Goal: Task Accomplishment & Management: Manage account settings

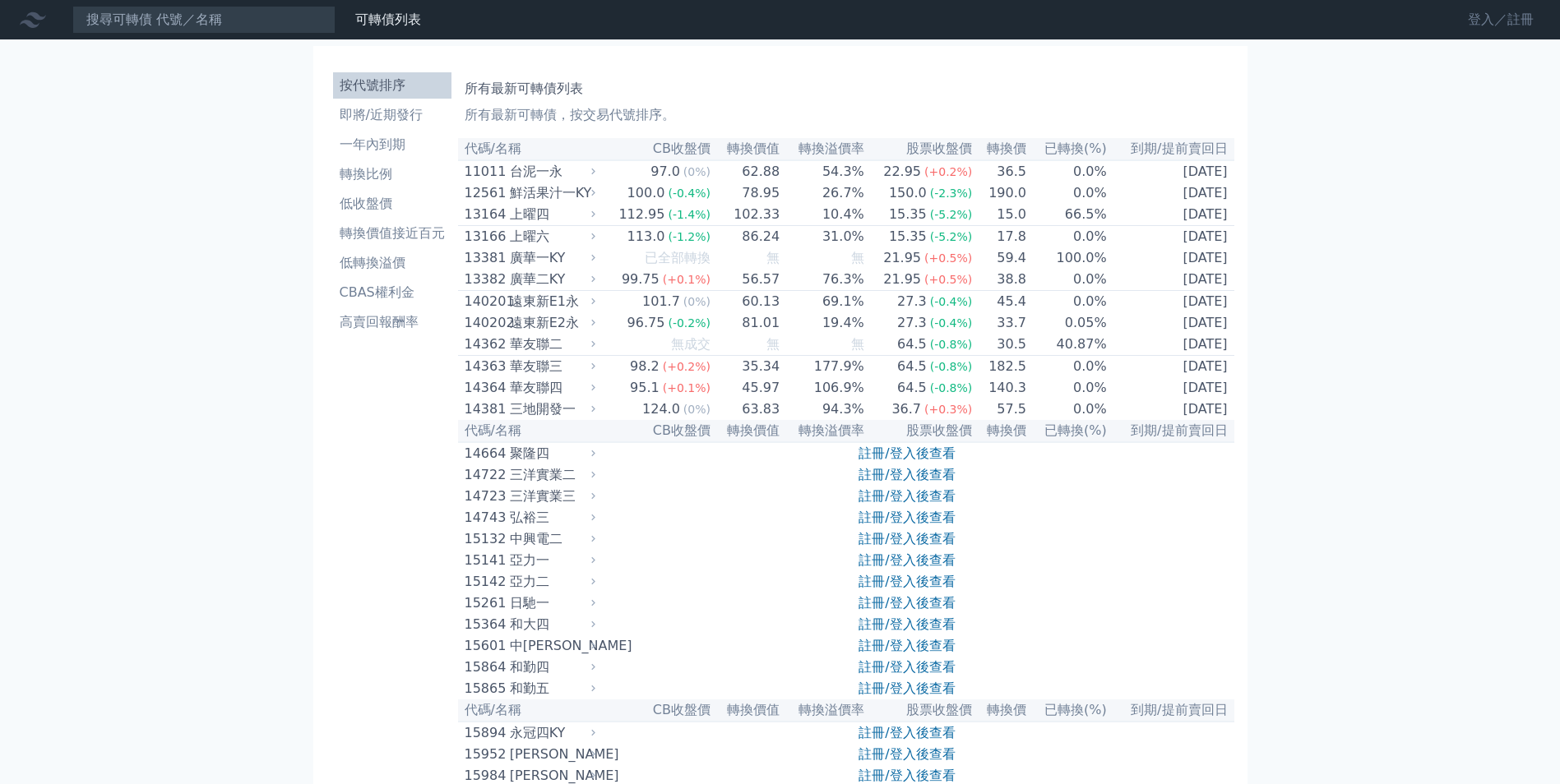
click at [1533, 20] on link "登入／註冊" at bounding box center [1501, 19] width 92 height 26
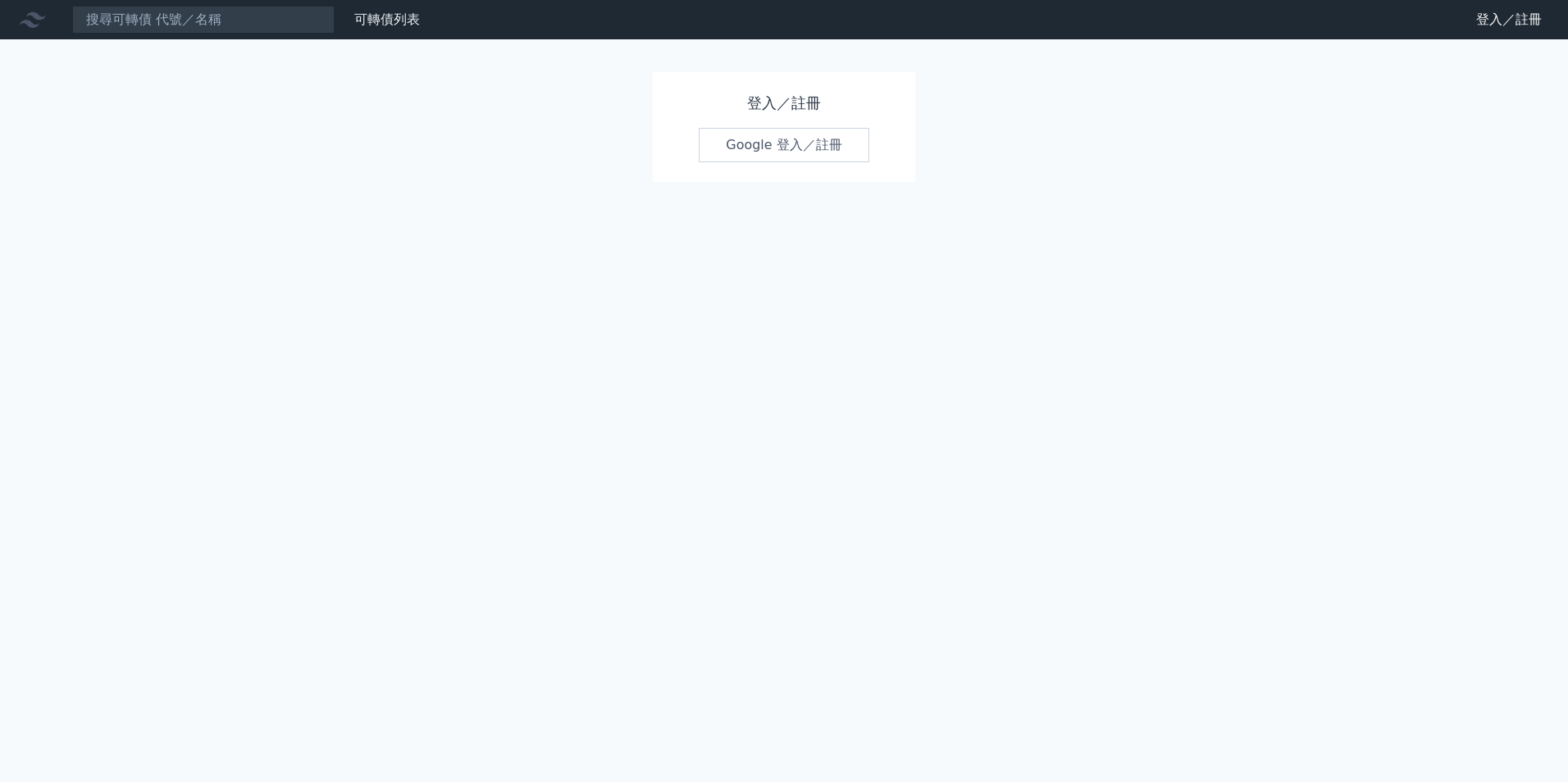
click at [791, 99] on h1 "登入／註冊" at bounding box center [784, 103] width 171 height 23
click at [819, 139] on link "Google 登入／註冊" at bounding box center [784, 146] width 171 height 35
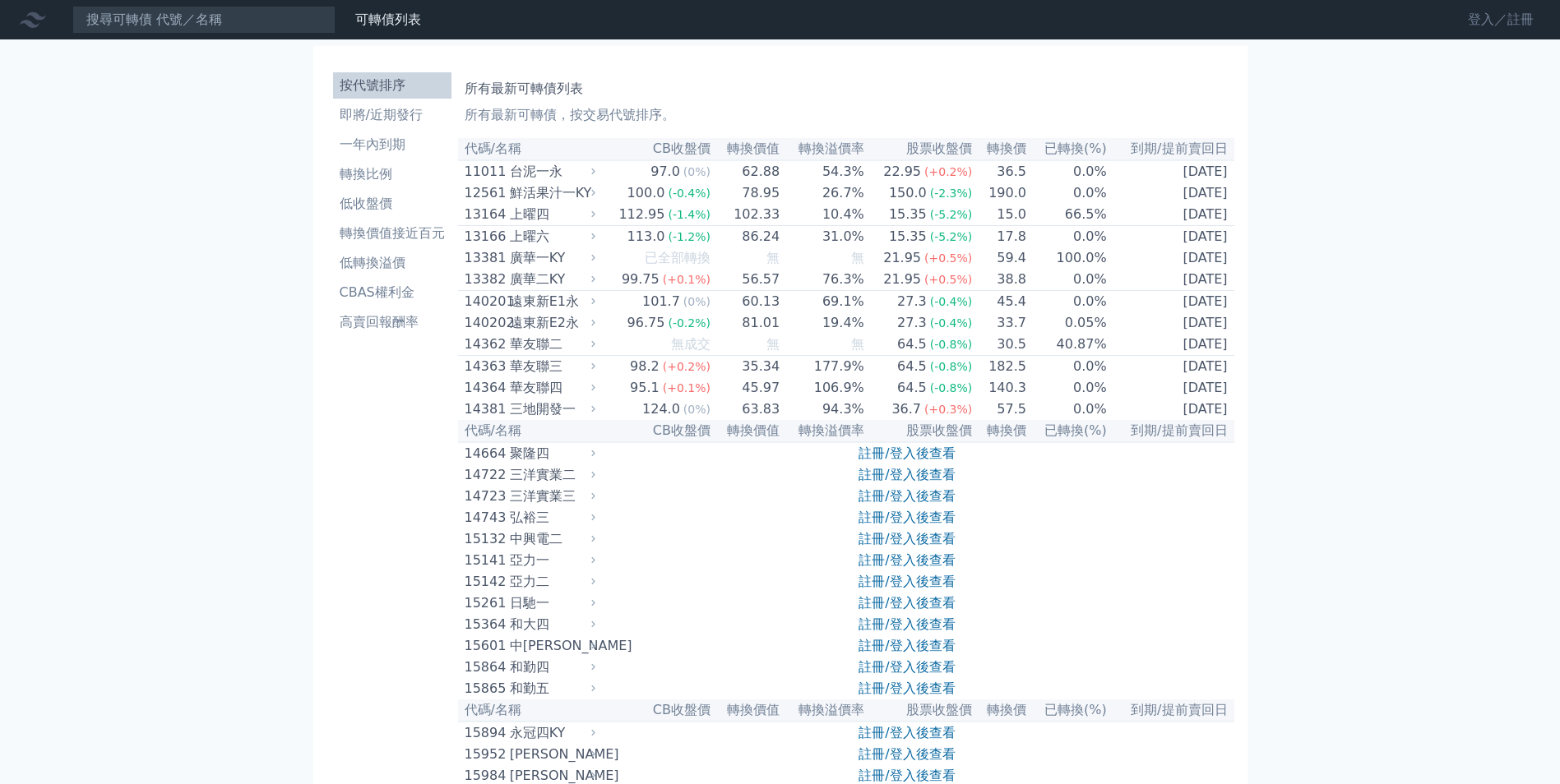
click at [1484, 13] on link "登入／註冊" at bounding box center [1501, 19] width 92 height 26
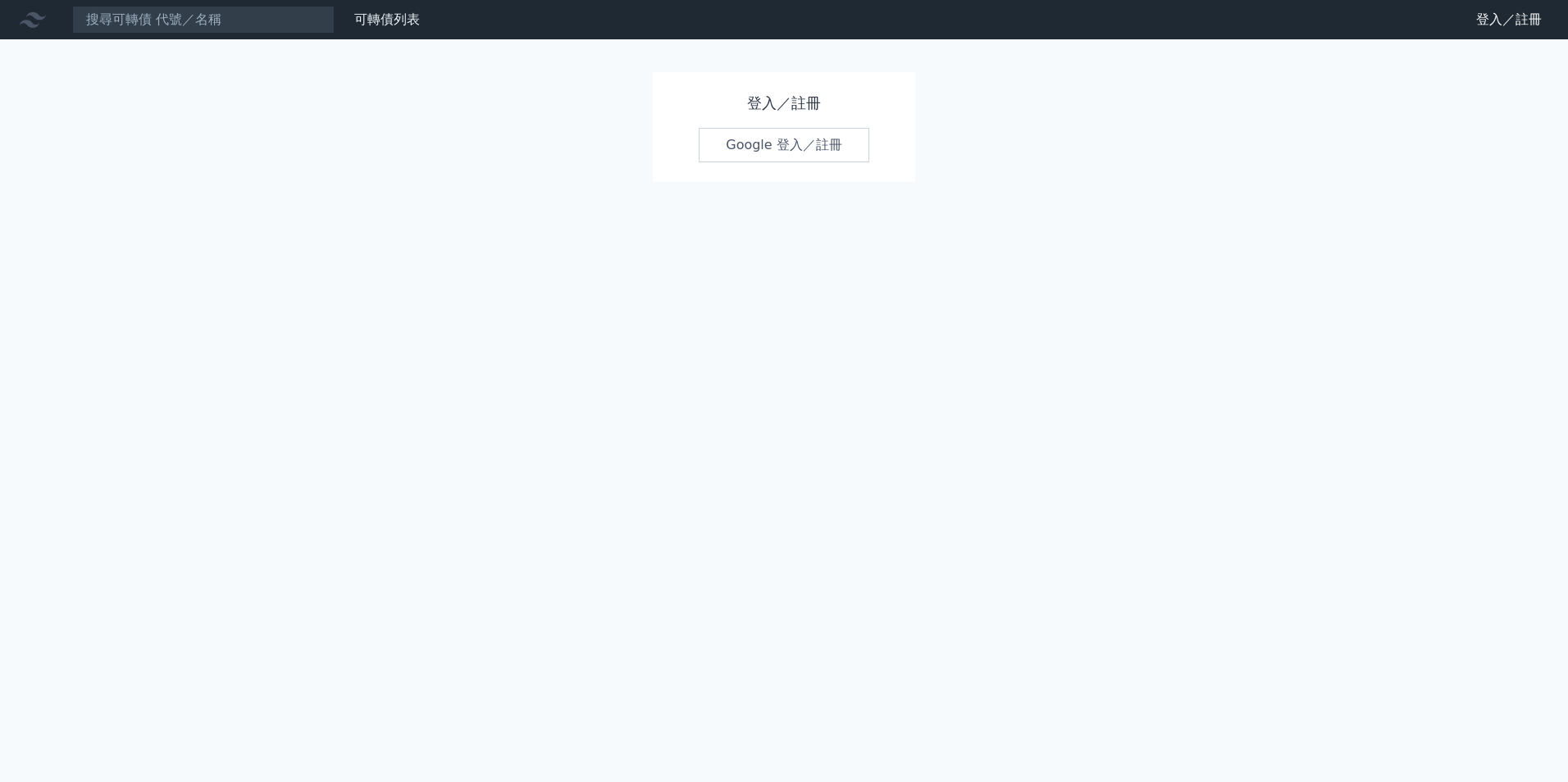
click at [751, 156] on link "Google 登入／註冊" at bounding box center [784, 146] width 171 height 35
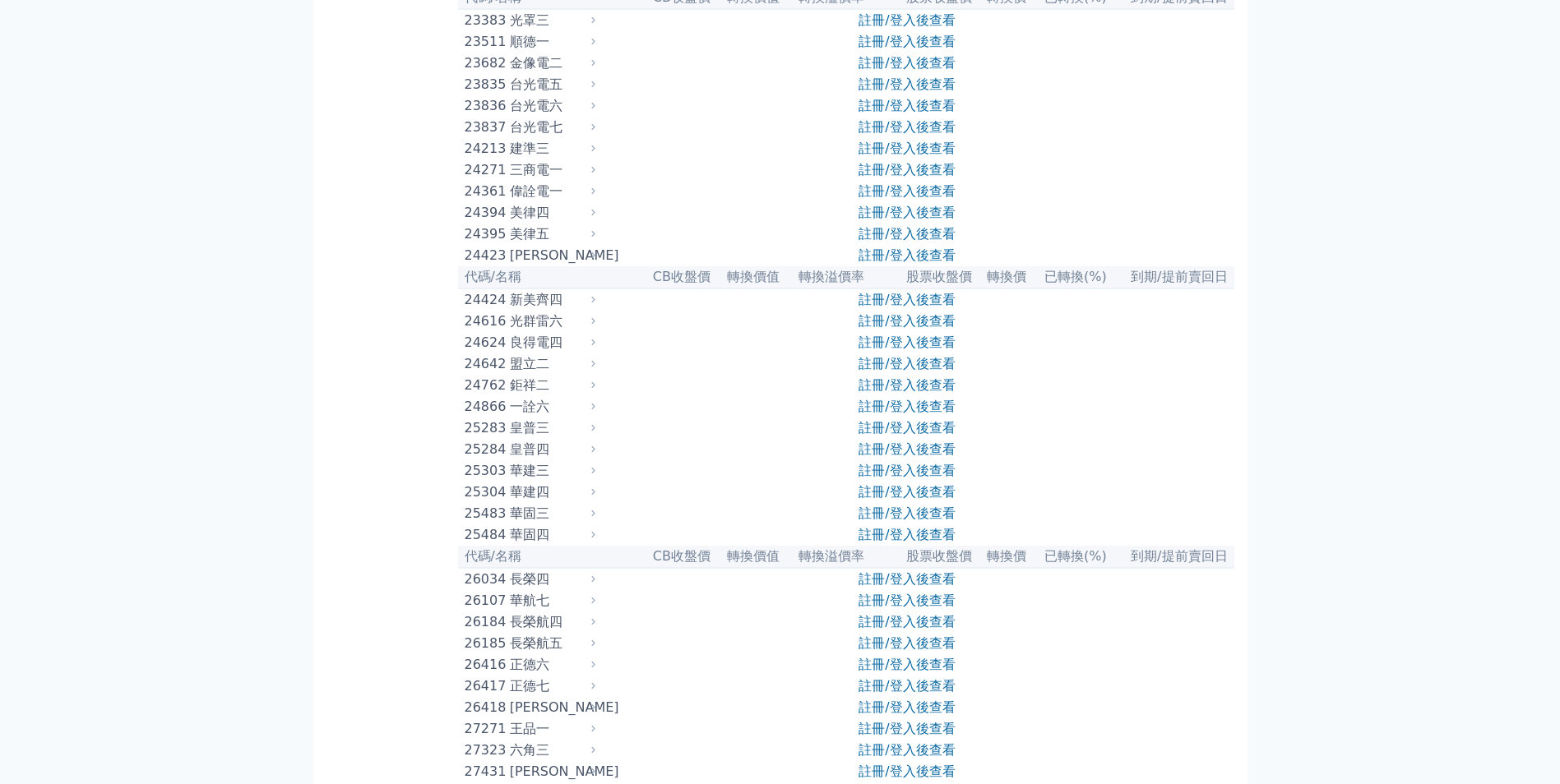
scroll to position [1480, 0]
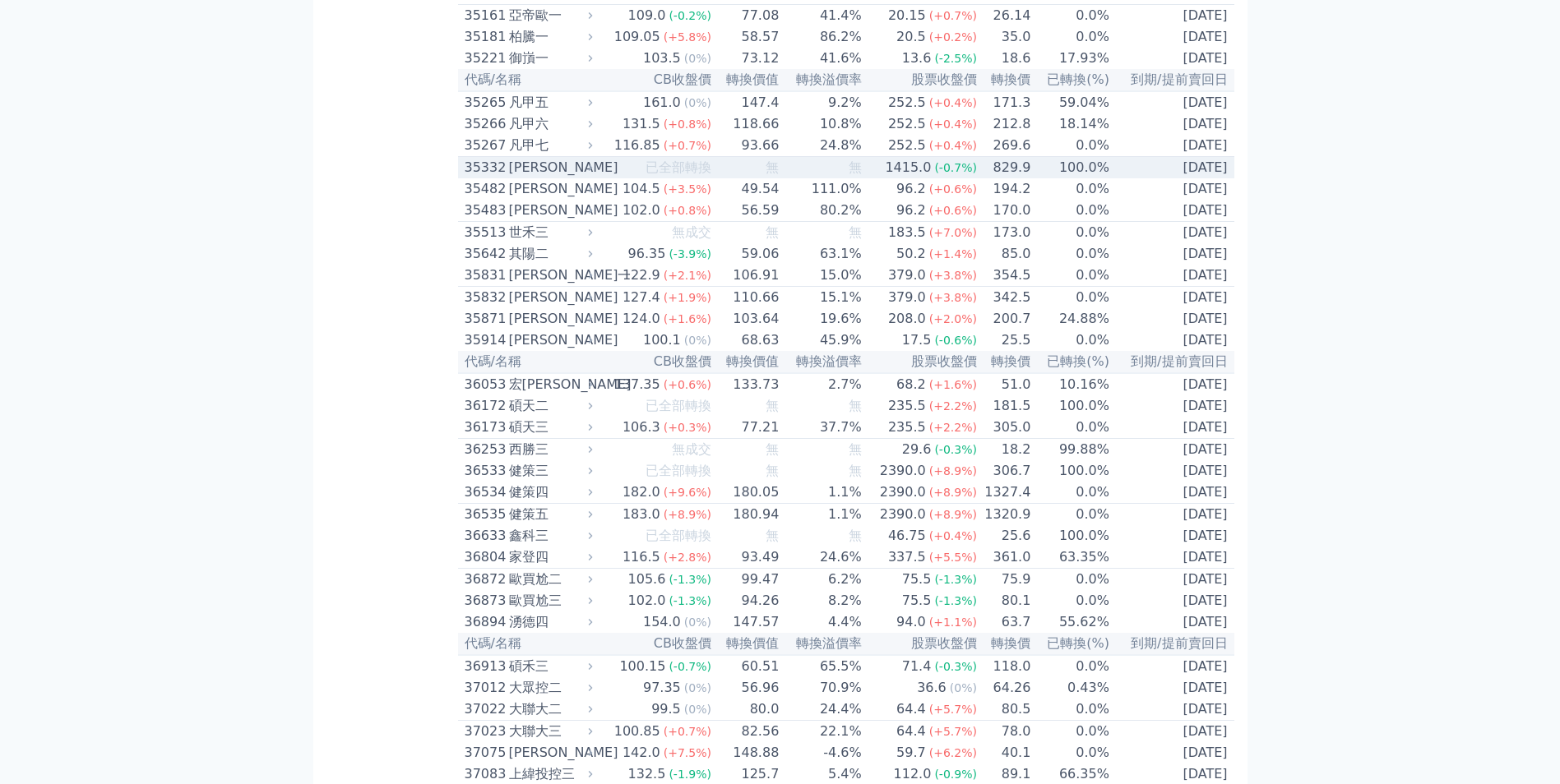
scroll to position [3536, 0]
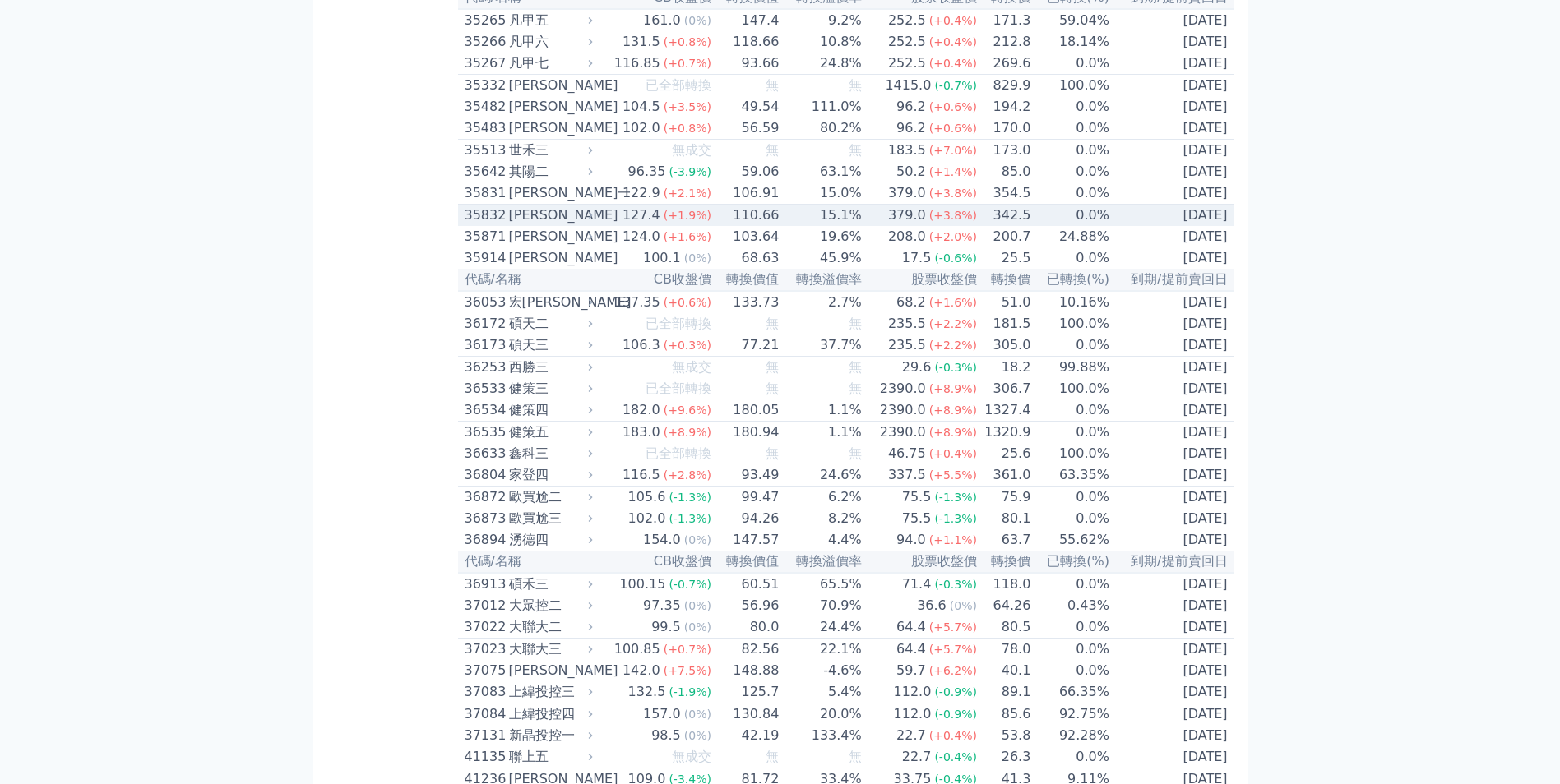
click at [680, 222] on span "(+1.9%)" at bounding box center [687, 216] width 47 height 14
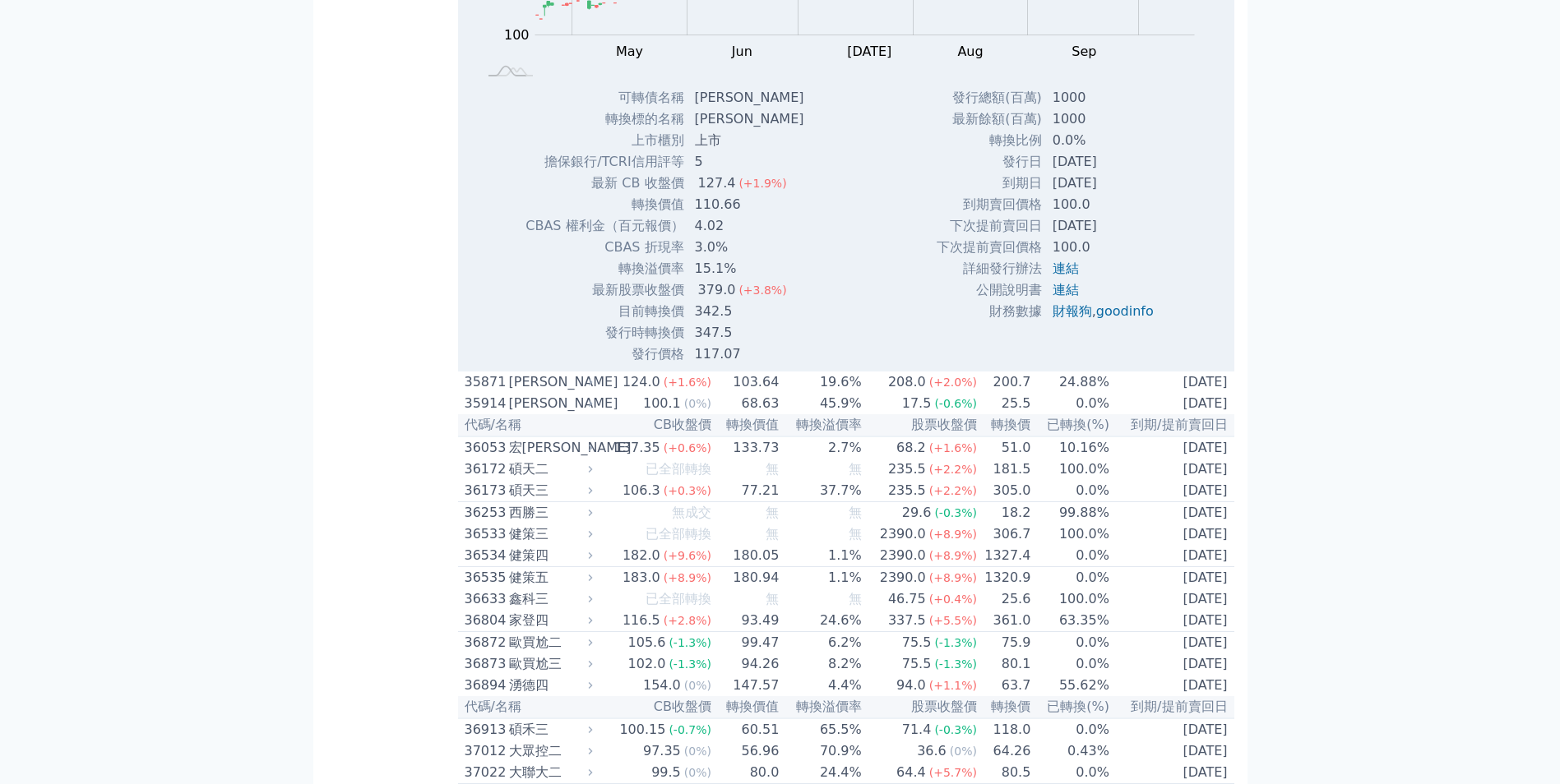
scroll to position [3782, 0]
